Goal: Navigation & Orientation: Find specific page/section

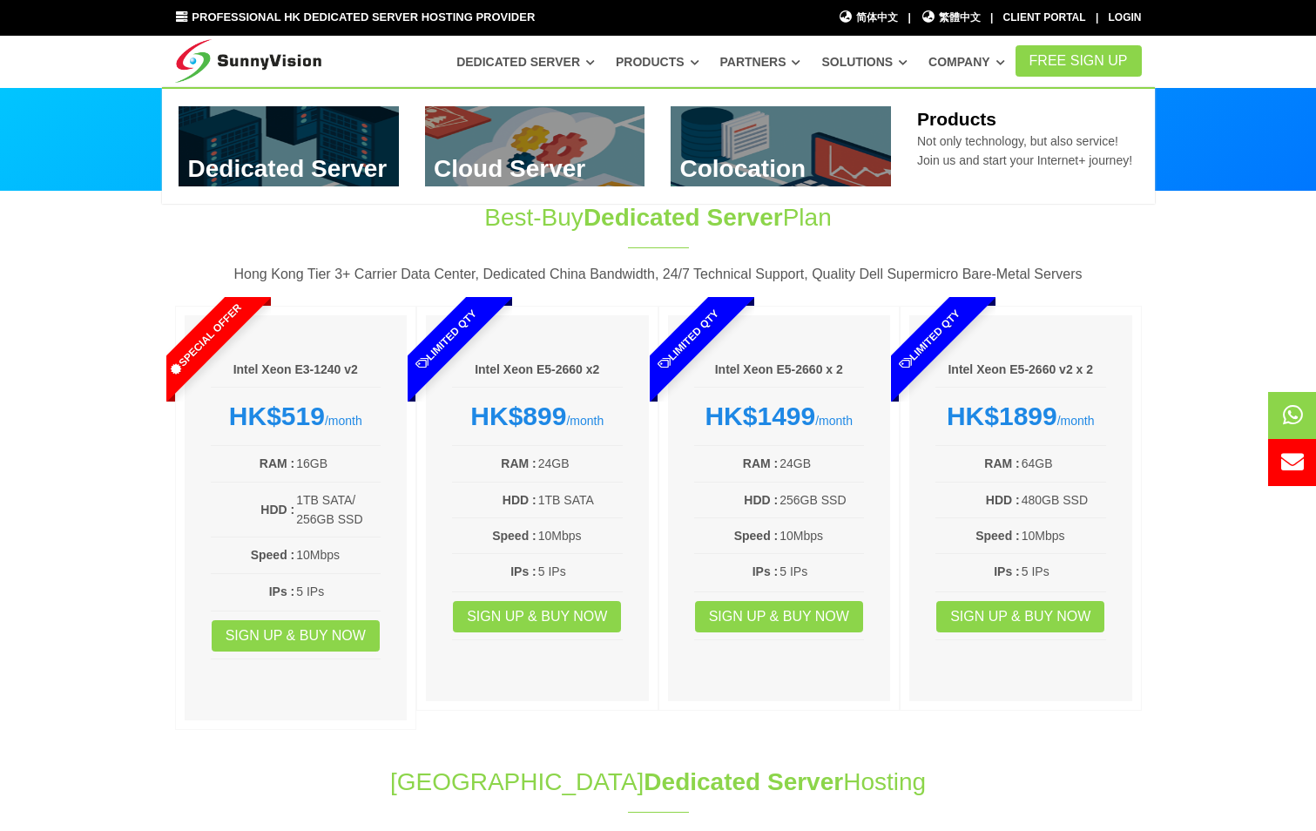
click at [697, 59] on link "Products" at bounding box center [658, 61] width 84 height 31
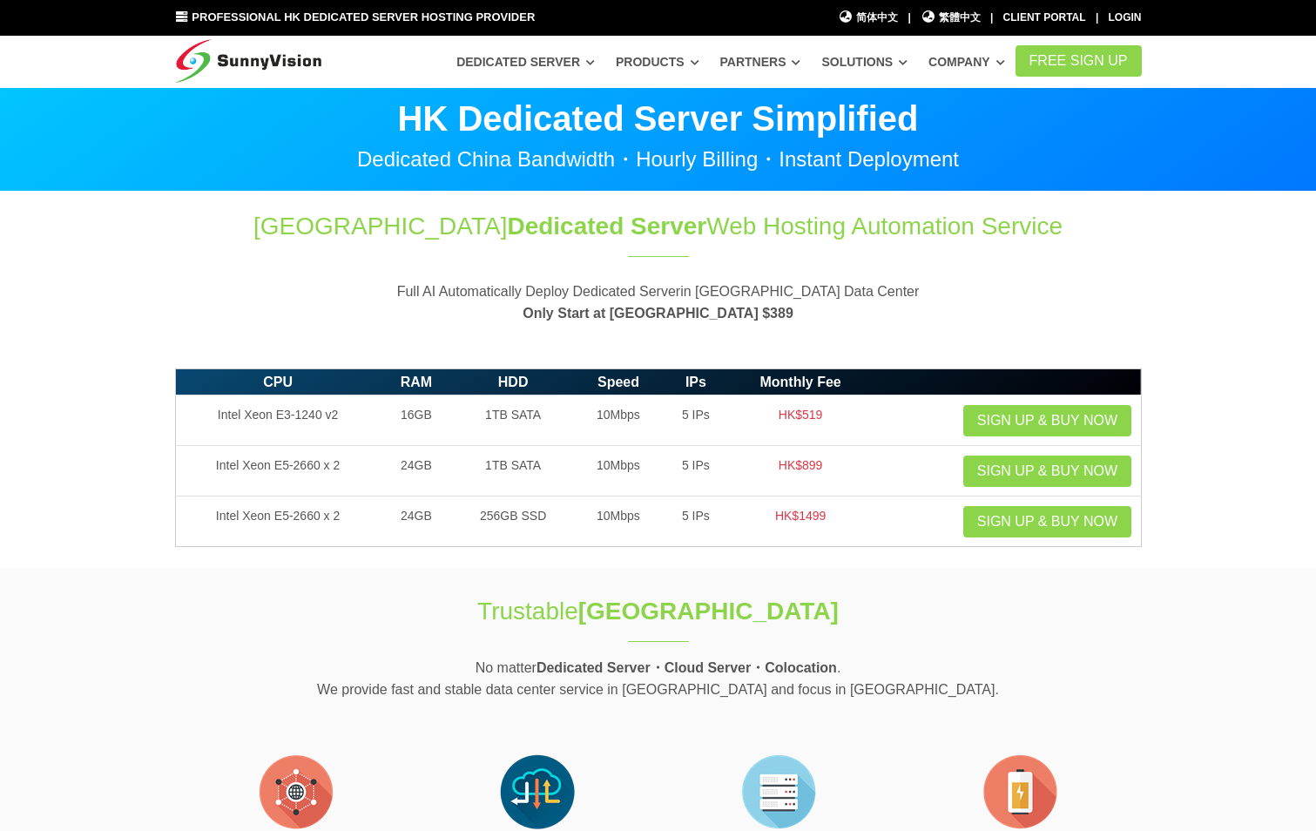
click at [699, 61] on icon at bounding box center [694, 62] width 9 height 10
click at [699, 57] on icon at bounding box center [694, 62] width 9 height 10
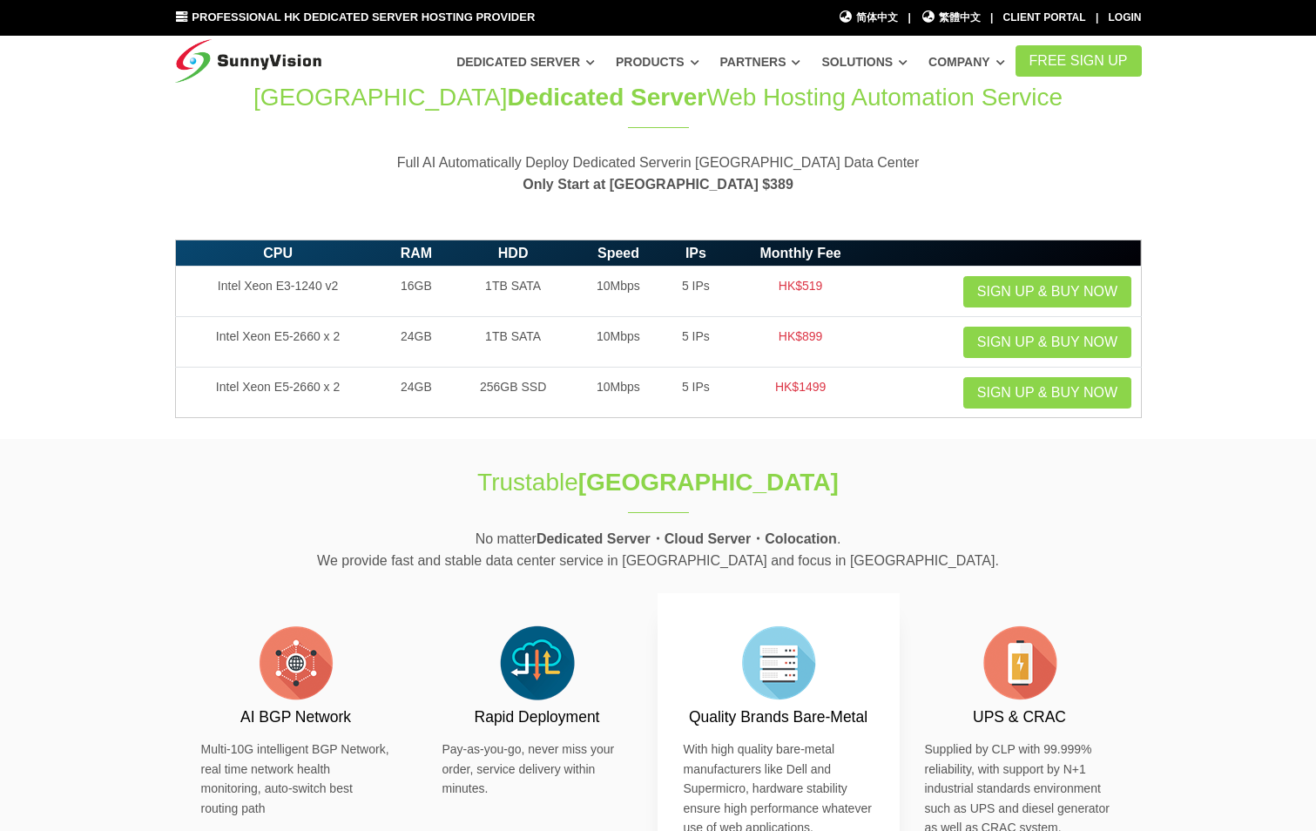
scroll to position [348, 0]
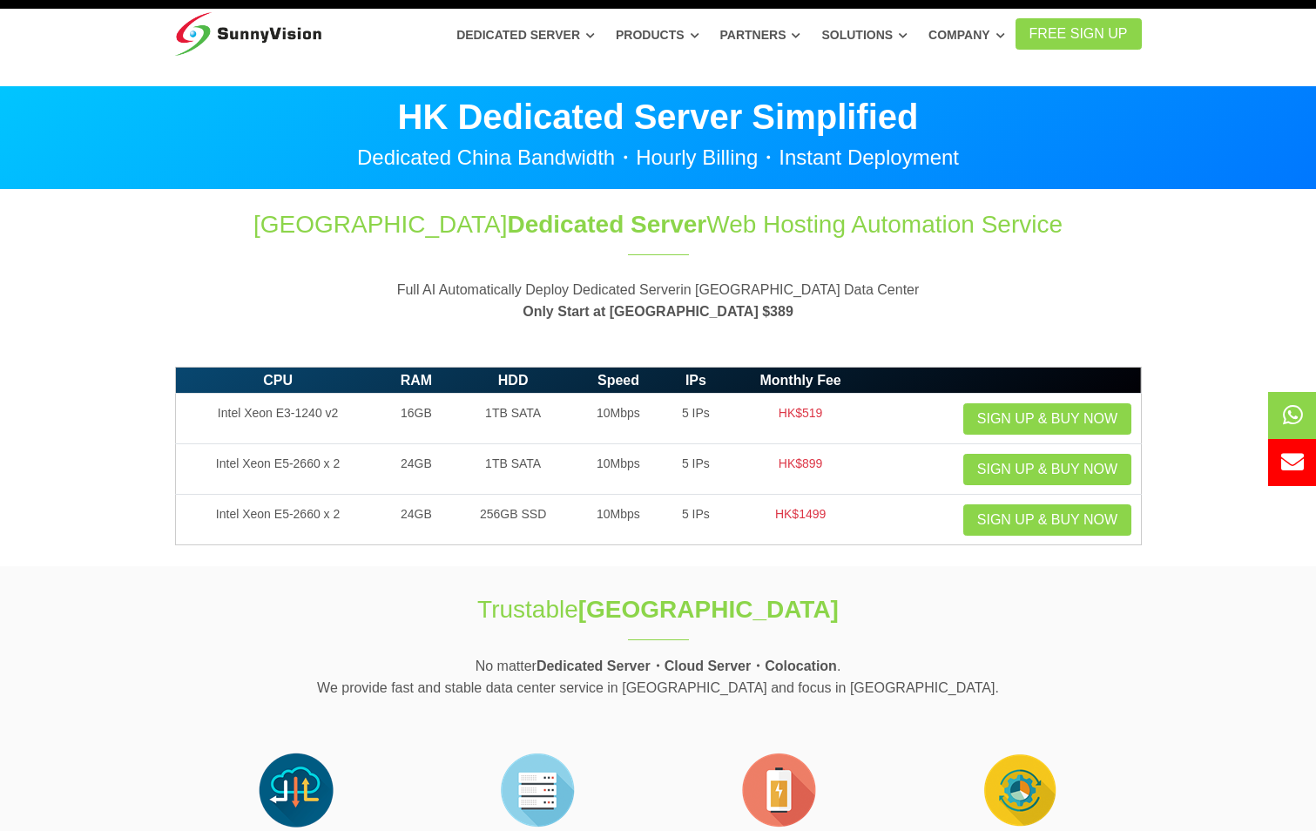
scroll to position [0, 0]
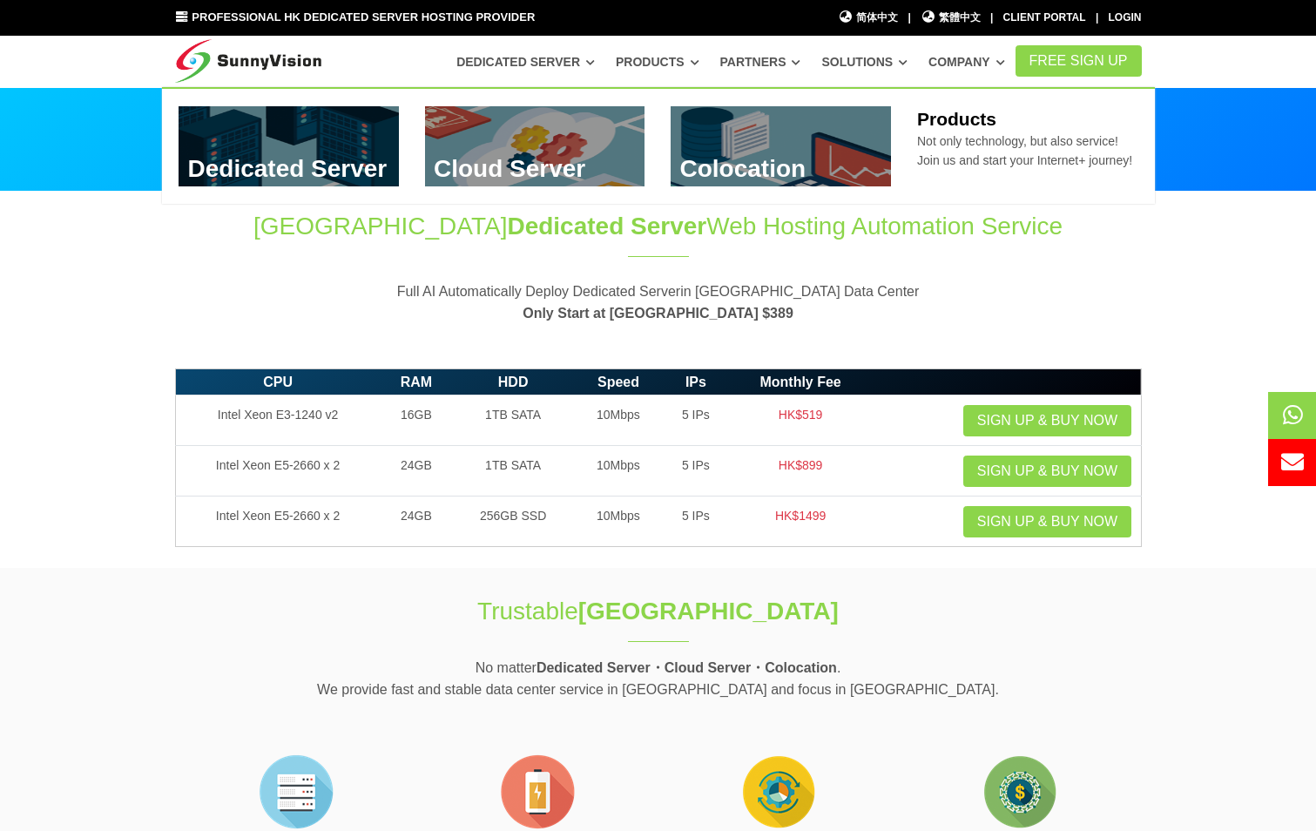
click at [699, 57] on link "Products" at bounding box center [658, 61] width 84 height 31
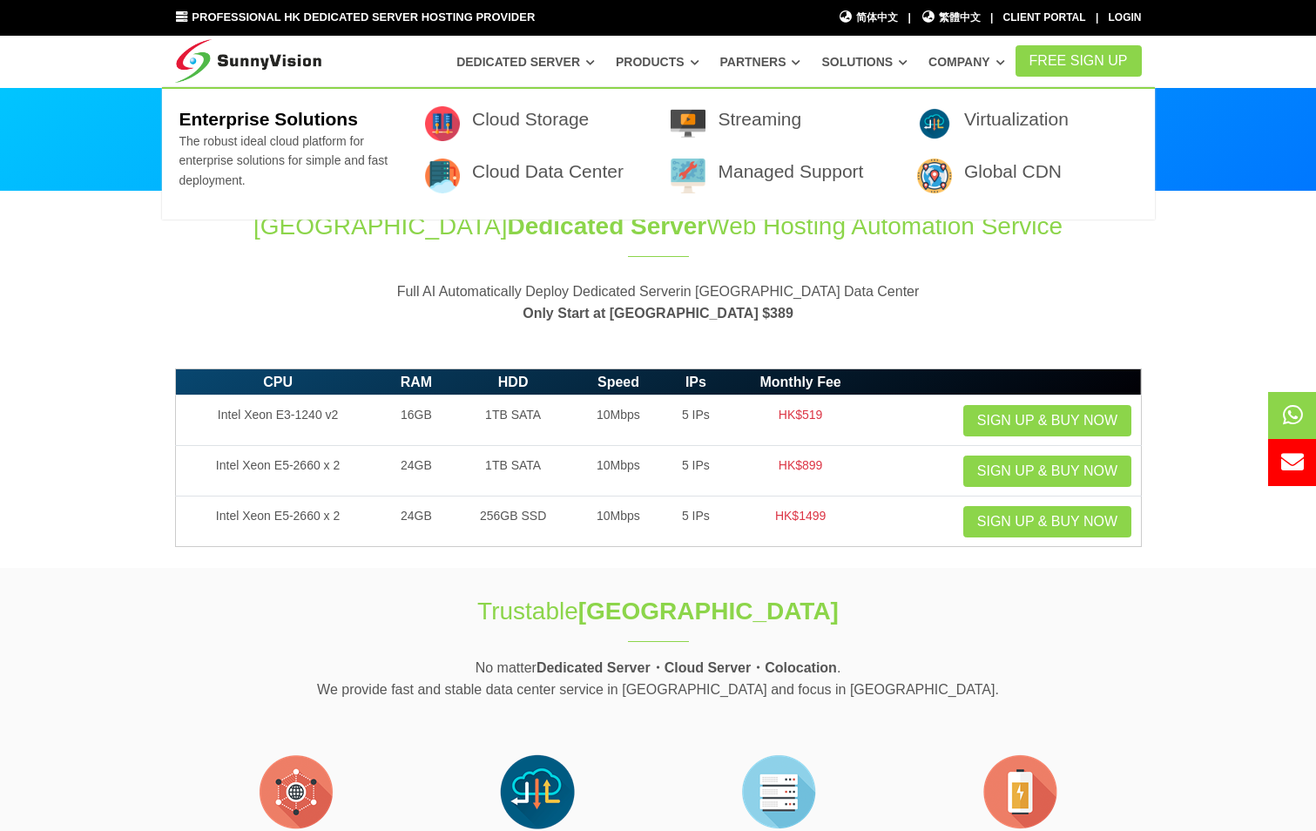
click at [907, 62] on icon at bounding box center [903, 62] width 9 height 10
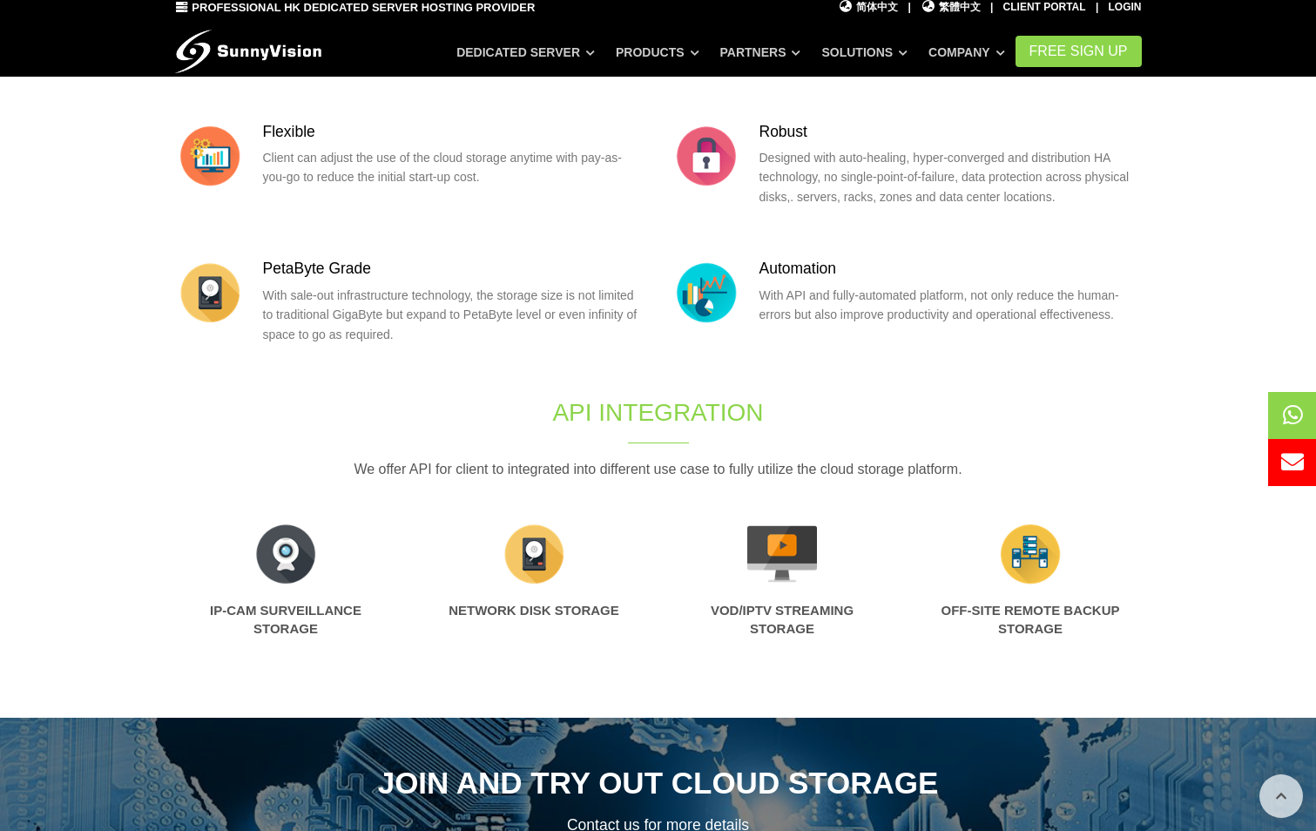
scroll to position [522, 0]
